Goal: Find specific page/section: Find specific page/section

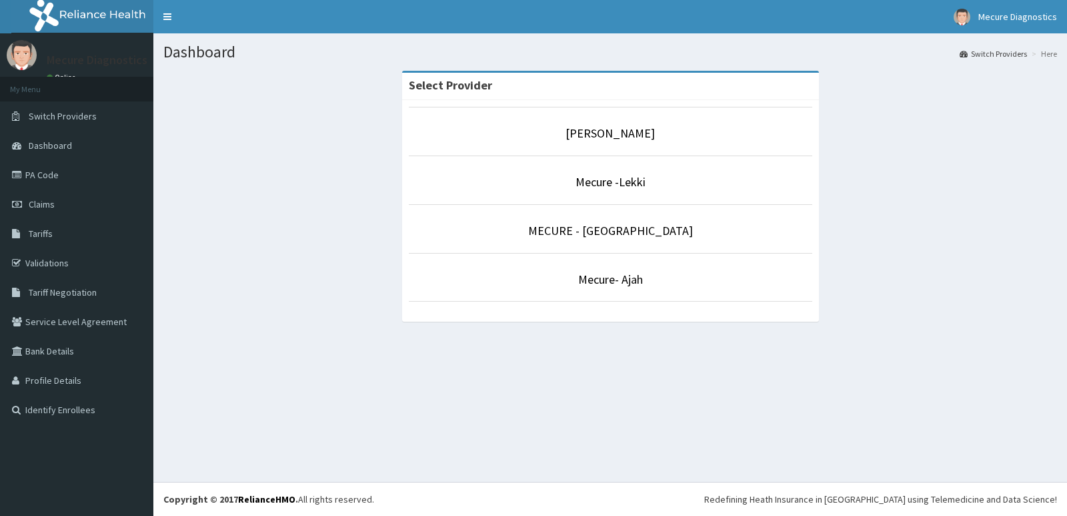
click at [646, 174] on p "Mecure -Lekki" at bounding box center [611, 181] width 404 height 17
click at [643, 184] on link "Mecure -Lekki" at bounding box center [611, 181] width 70 height 15
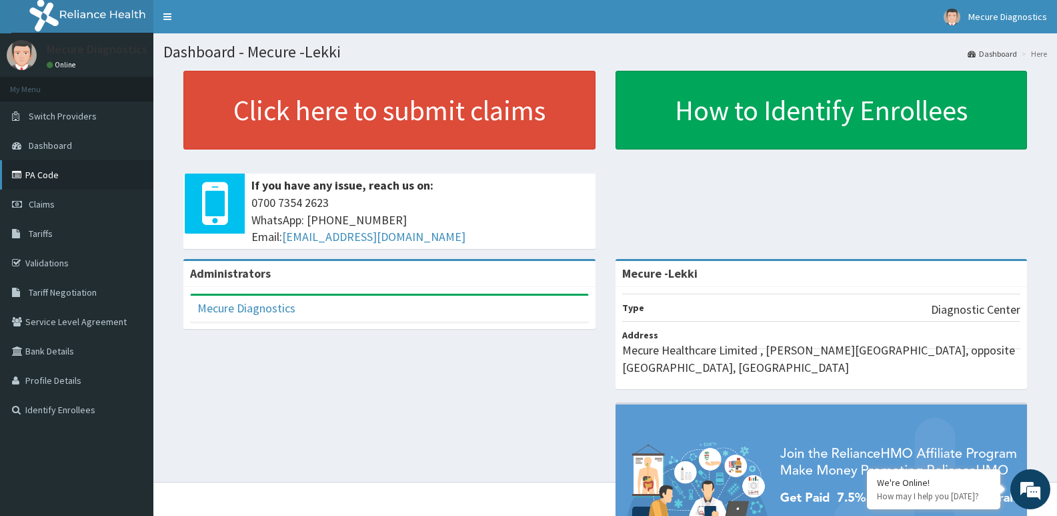
click at [53, 173] on link "PA Code" at bounding box center [76, 174] width 153 height 29
